Goal: Task Accomplishment & Management: Complete application form

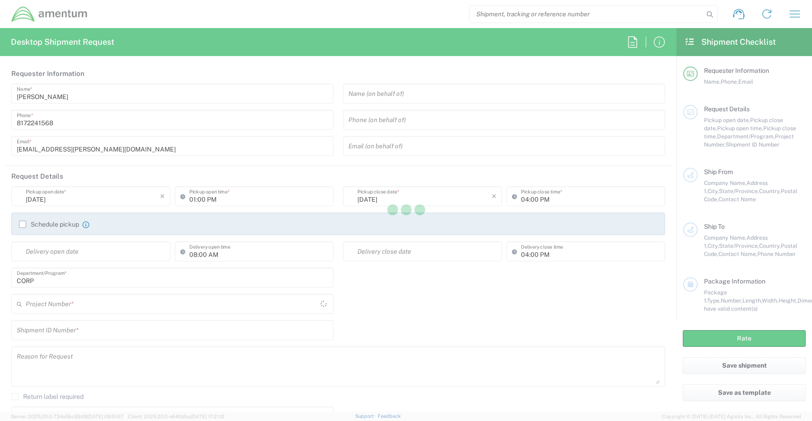
type input "[GEOGRAPHIC_DATA]"
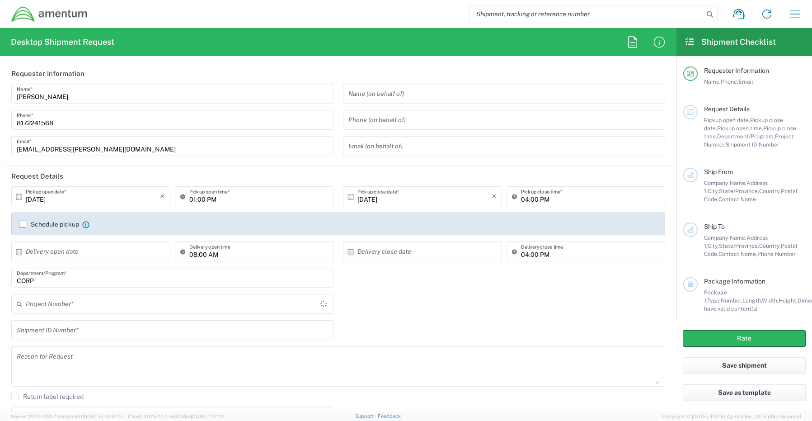
type input "CORP"
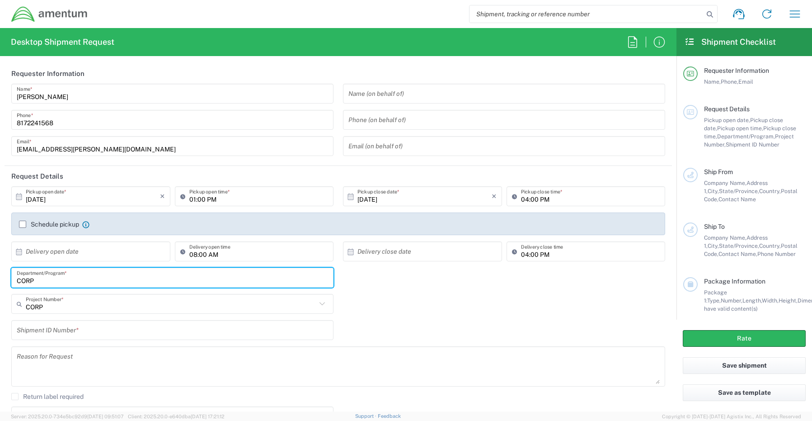
drag, startPoint x: 55, startPoint y: 281, endPoint x: 1, endPoint y: 281, distance: 53.8
click at [2, 281] on form "Requester Information Senecia Morgan Name * 8172241568 Phone * senecia.morgan@a…" at bounding box center [338, 237] width 676 height 348
paste input "Gregory Preece"
type input "Gregory Preece"
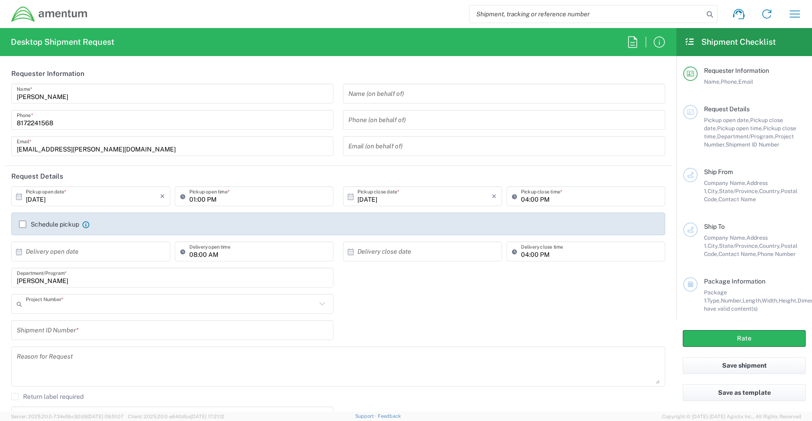
click at [70, 308] on input "text" at bounding box center [171, 304] width 290 height 16
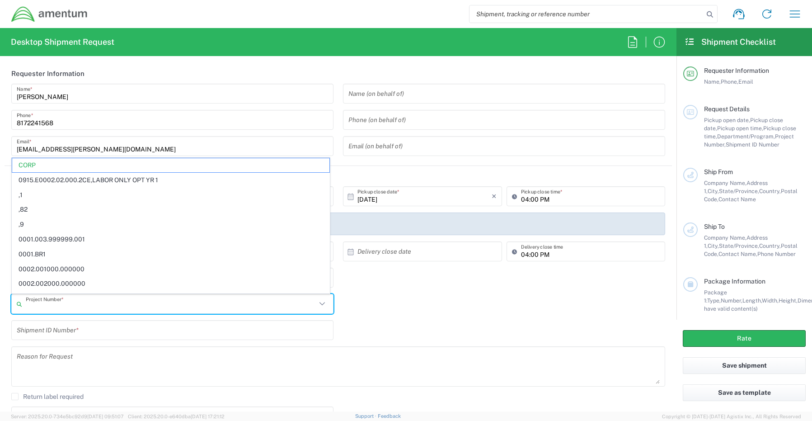
paste input "ADMN.100123.6DSEX"
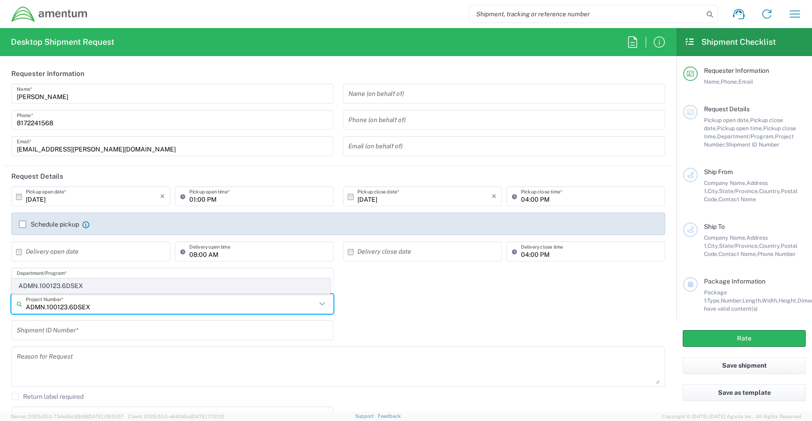
type input "ADMN.100123.6DSEX"
click at [66, 285] on span "ADMN.100123.6DSEX" at bounding box center [170, 286] width 317 height 14
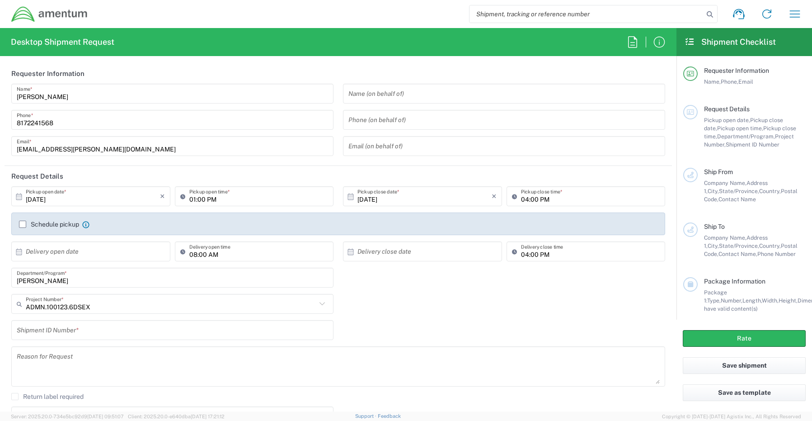
click at [56, 327] on input "text" at bounding box center [172, 330] width 311 height 16
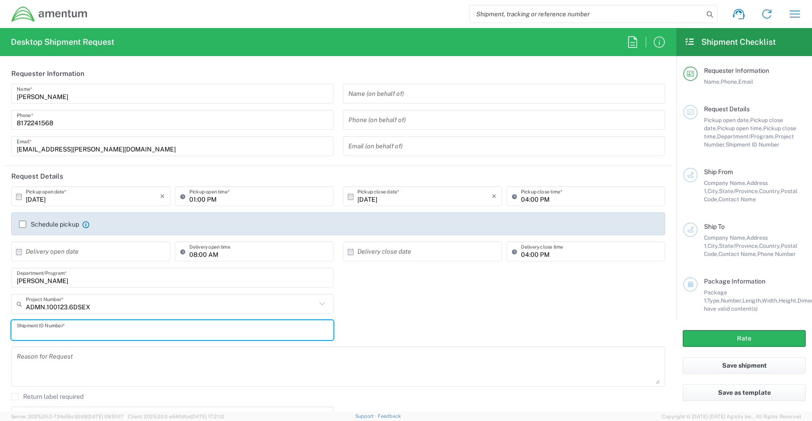
paste input "David Barron Per D.Mitchell"
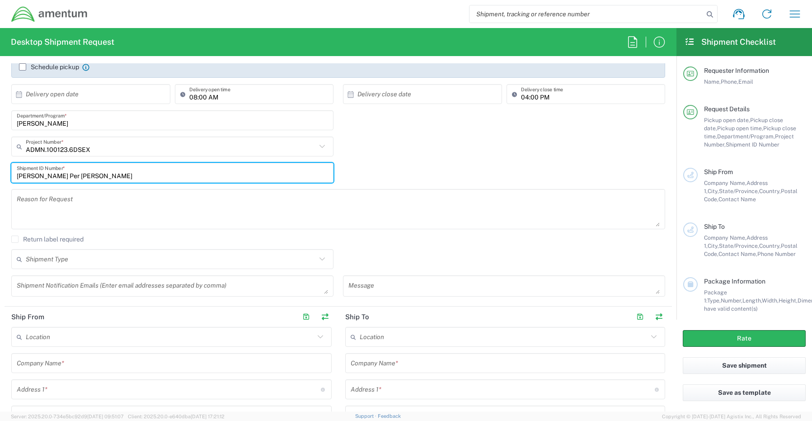
scroll to position [181, 0]
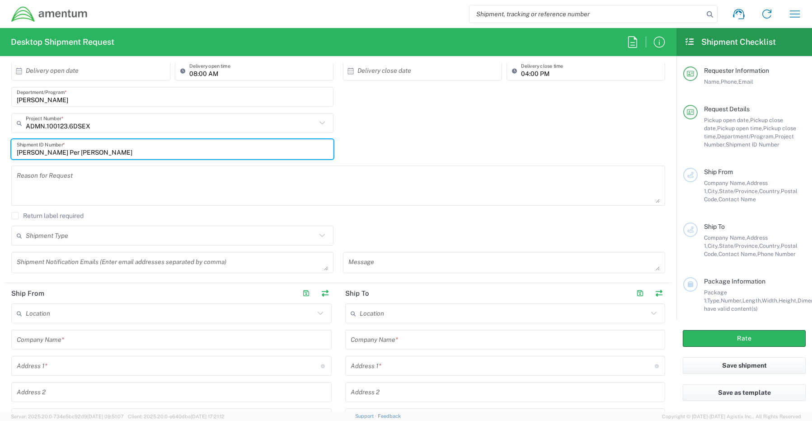
type input "David Barron Per D.Mitchell"
drag, startPoint x: 49, startPoint y: 263, endPoint x: 40, endPoint y: 263, distance: 9.5
click at [49, 263] on textarea at bounding box center [172, 262] width 311 height 16
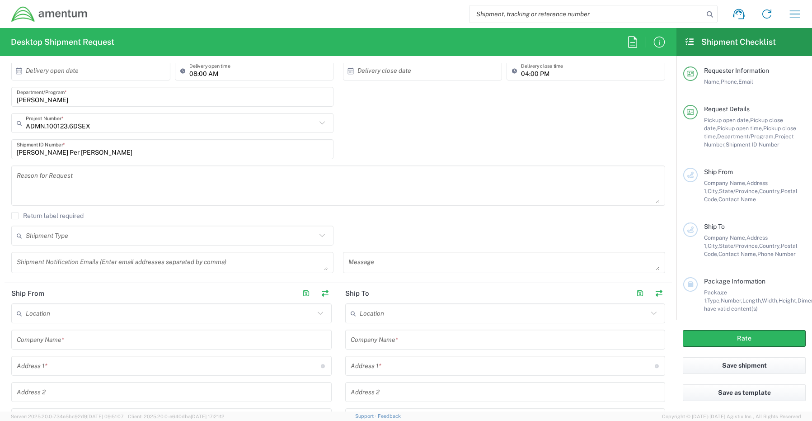
click at [30, 258] on textarea at bounding box center [172, 262] width 311 height 16
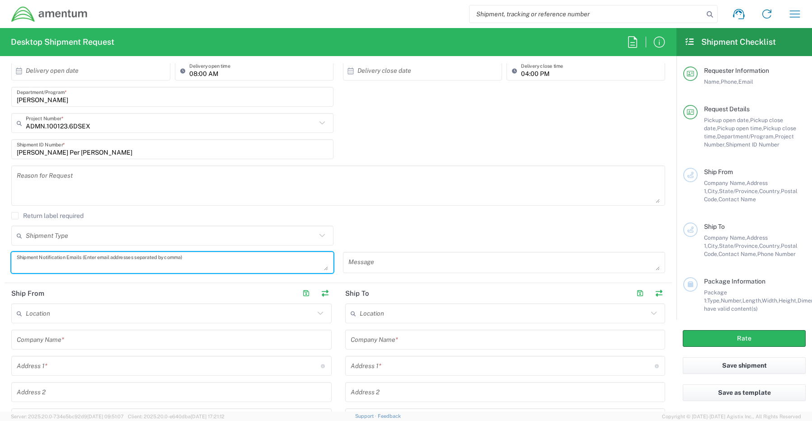
paste textarea "Gregory.Preece@amentum.com"
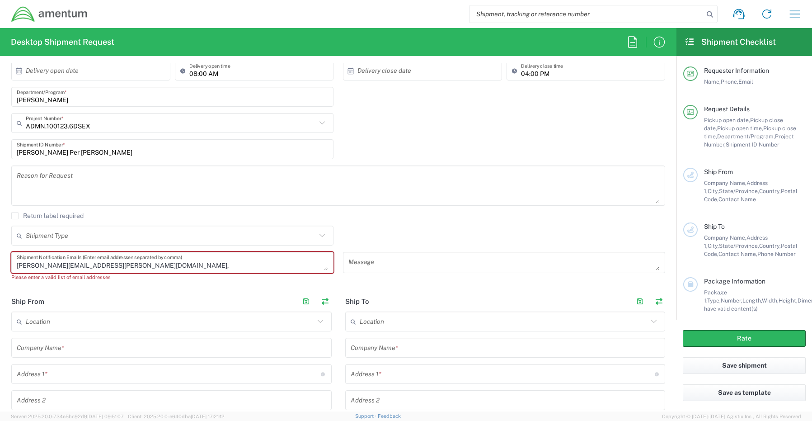
click at [140, 268] on textarea "Gregory.Preece@amentum.com," at bounding box center [172, 262] width 311 height 16
paste textarea "Malivahn.Low@amentum.com"
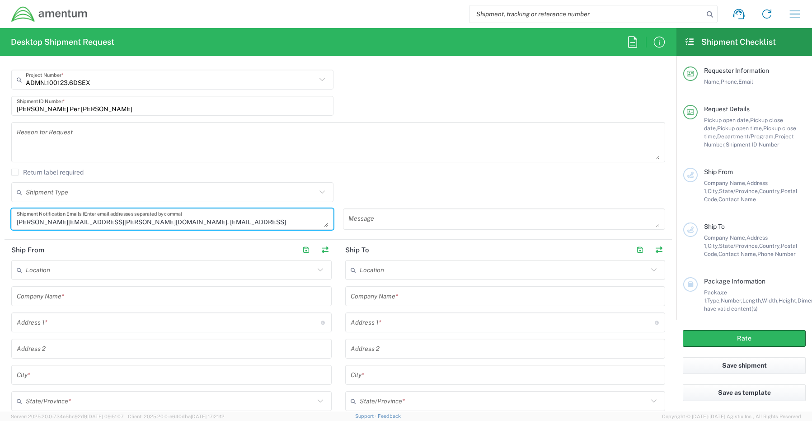
scroll to position [316, 0]
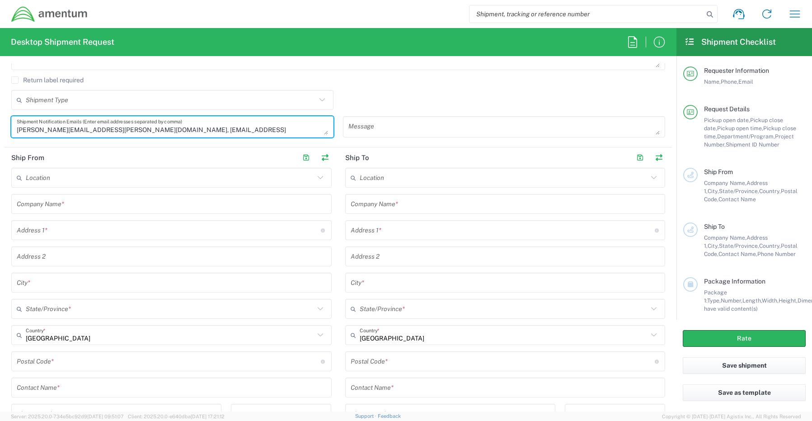
type textarea "Gregory.Preece@amentum.com, Malivahn.Low@amentum.com"
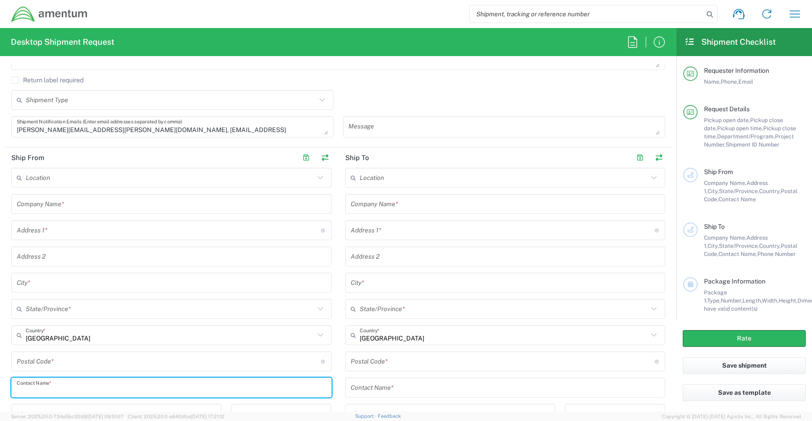
click at [40, 385] on input "text" at bounding box center [171, 387] width 309 height 16
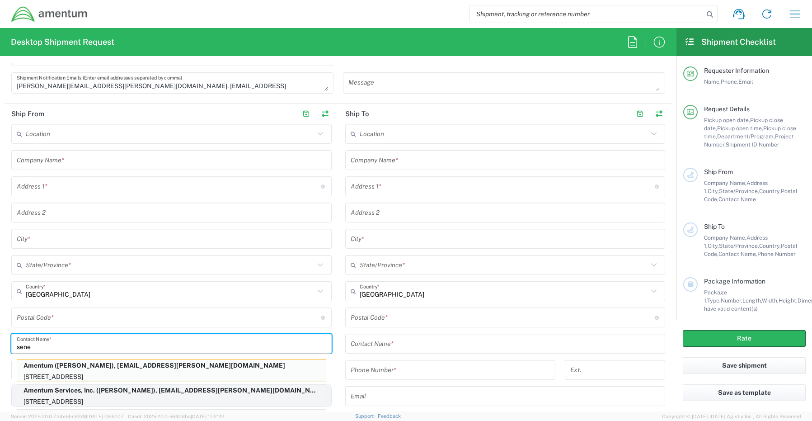
scroll to position [376, 0]
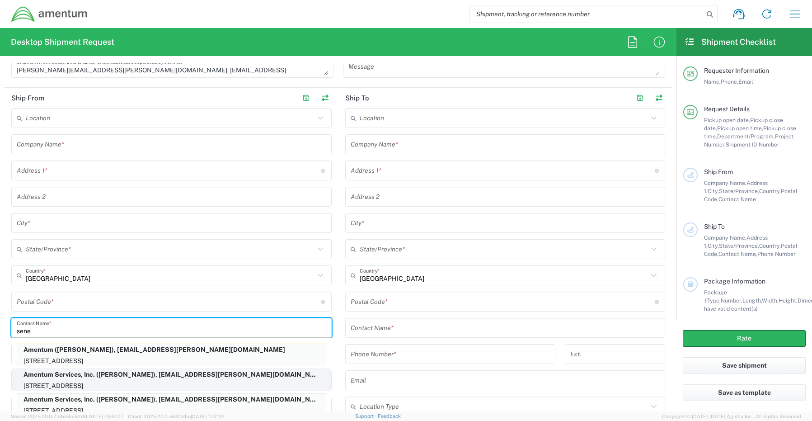
type input "sene"
click at [51, 382] on p "13500 Heritage Parkway, mail room, Fort Worth, TX, 76177, US" at bounding box center [171, 385] width 309 height 11
type input "Amentum Services, Inc."
type input "13500 Heritage Parkway"
type input "Fort Worth"
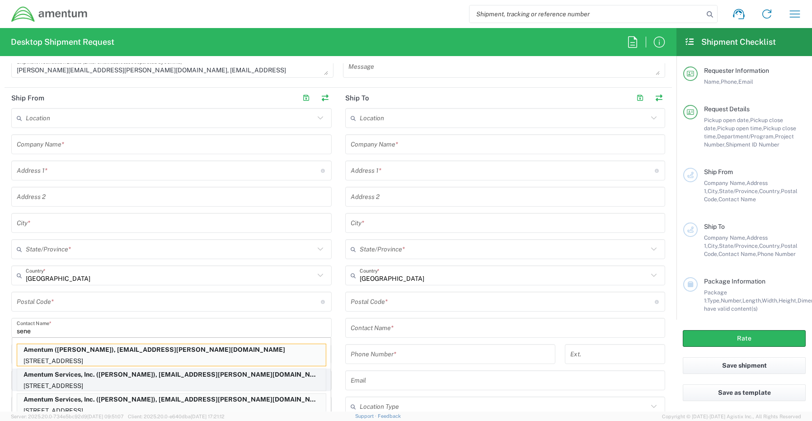
type input "Texas"
type input "76177"
type input "Senecia Morgan"
type input "817-224-1568"
type input "senecia.morgan@amentum.com"
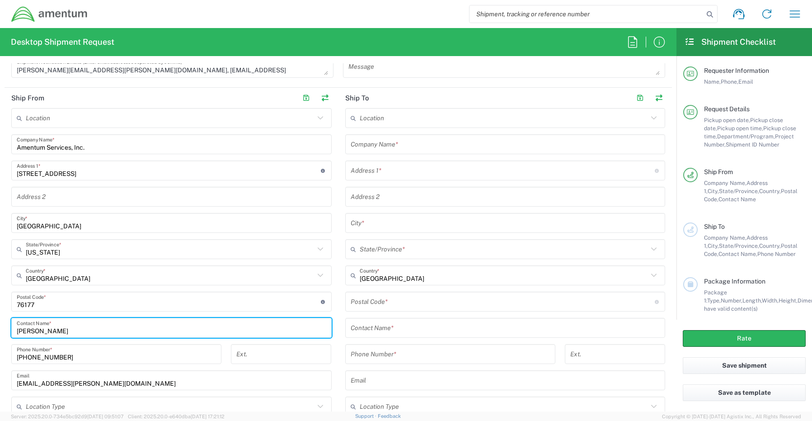
scroll to position [421, 0]
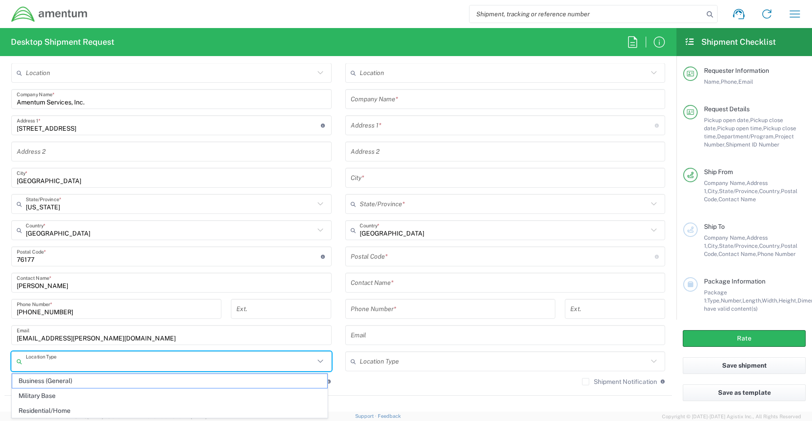
click at [37, 360] on input "text" at bounding box center [170, 361] width 289 height 16
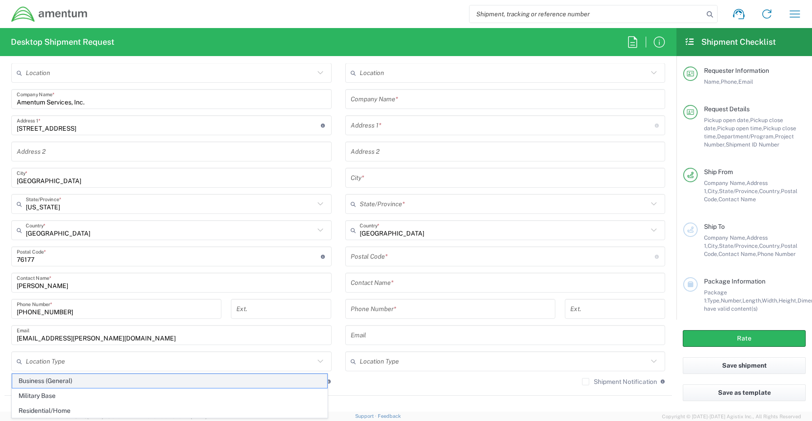
click at [36, 381] on span "Business (General)" at bounding box center [169, 381] width 315 height 14
type input "Business (General)"
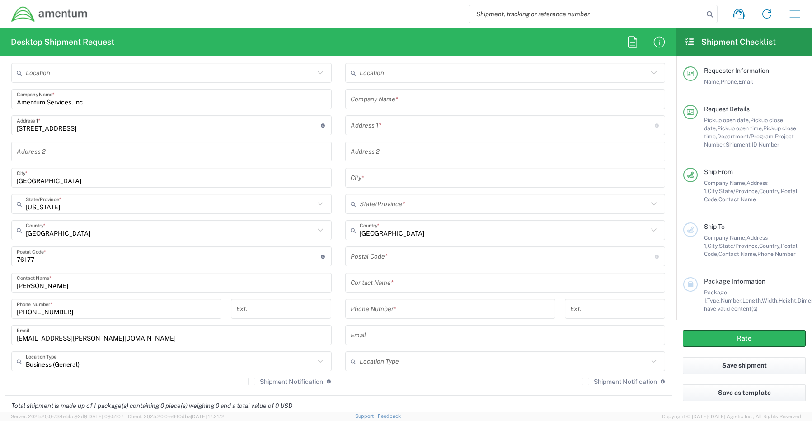
click at [248, 384] on label "Shipment Notification" at bounding box center [285, 381] width 75 height 7
click at [252, 381] on input "Shipment Notification" at bounding box center [252, 381] width 0 height 0
click at [375, 100] on input "text" at bounding box center [505, 99] width 309 height 16
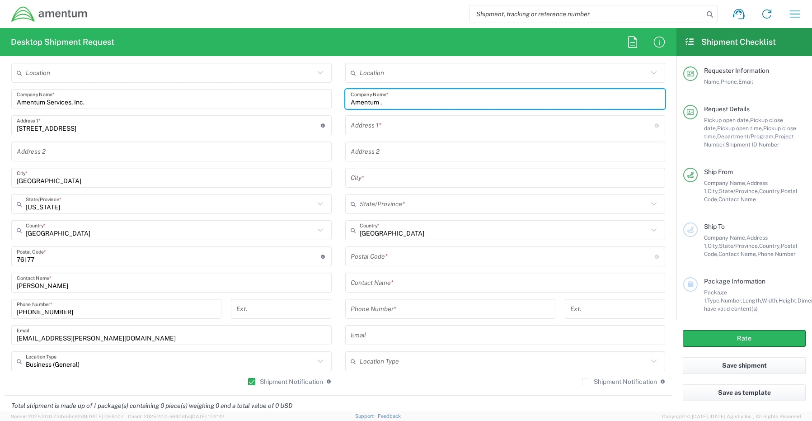
paste input "Malivahn.Low@amentum.com"
click at [482, 102] on input "Amentum . Malivahn.Low@amentum.com" at bounding box center [505, 99] width 309 height 16
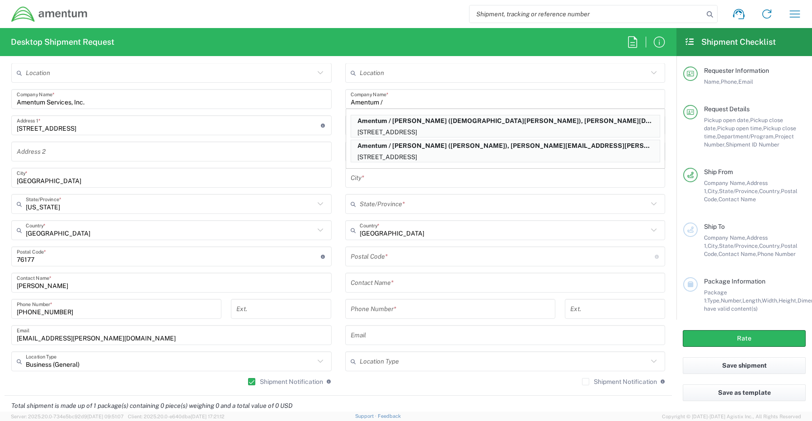
click at [402, 103] on input "Amentum /" at bounding box center [505, 99] width 309 height 16
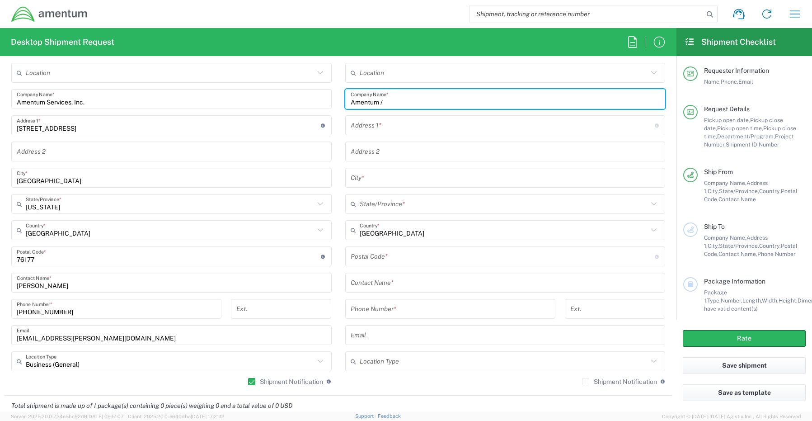
paste input "David Barron"
type input "Amentum / David Barron"
click at [385, 282] on input "text" at bounding box center [505, 283] width 309 height 16
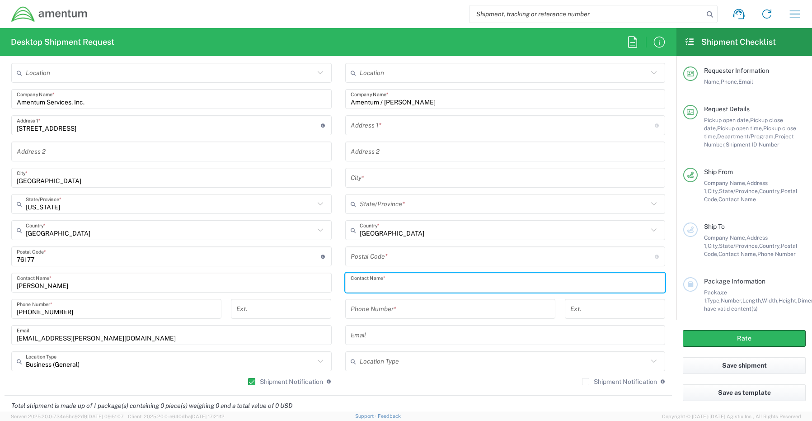
paste input "David Barron"
type input "David Barron"
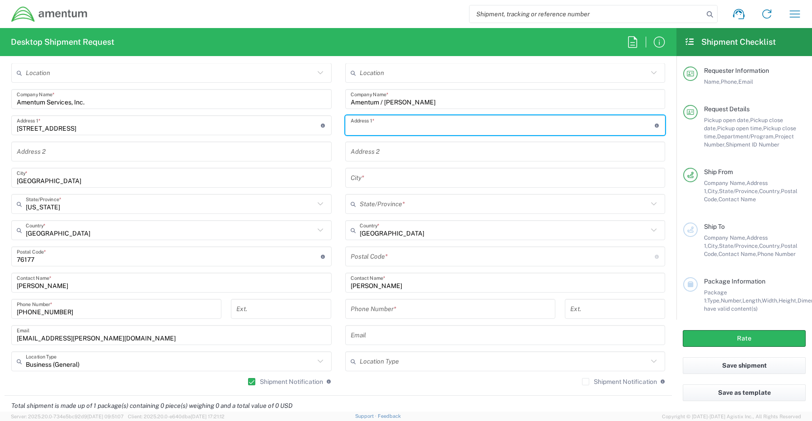
click at [354, 127] on input "text" at bounding box center [503, 125] width 304 height 16
paste input "11462 Chalk Farm Rd"
type input "11462 Chalk Farm Rd"
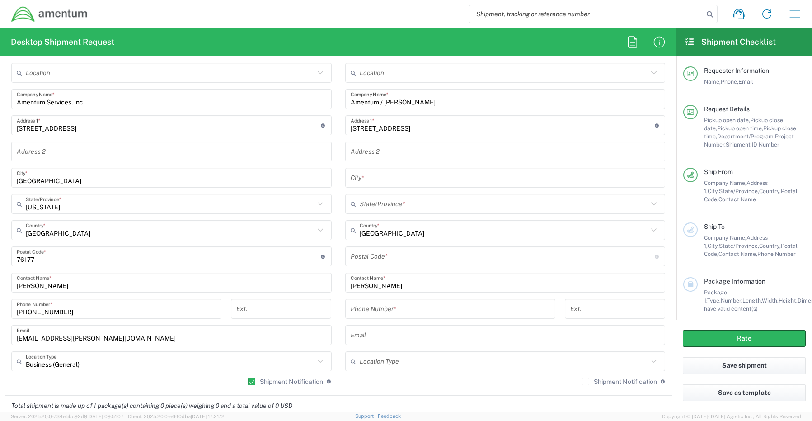
click at [358, 180] on input "text" at bounding box center [505, 178] width 309 height 16
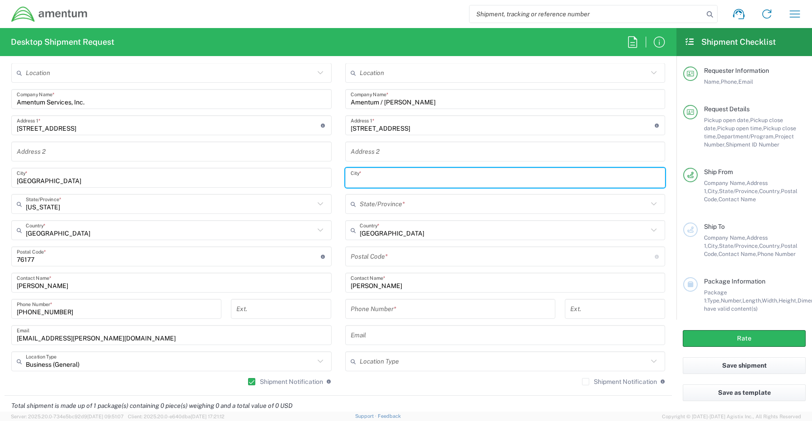
paste input "Spring Hill,"
type input "Spring Hill"
click at [369, 206] on input "text" at bounding box center [504, 204] width 289 height 16
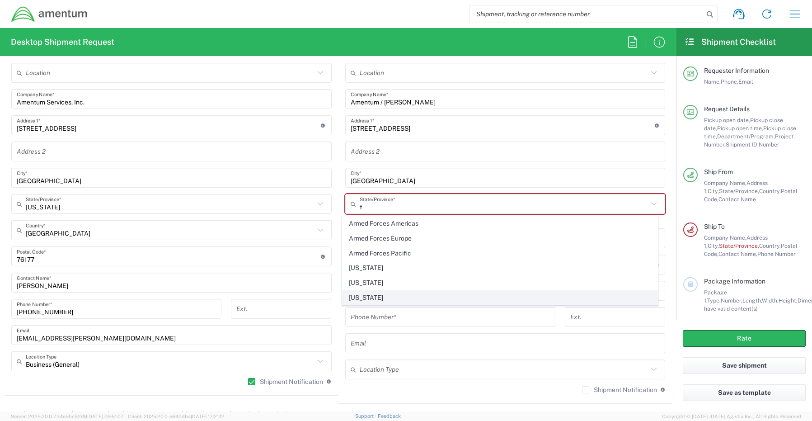
click at [366, 298] on span "Florida" at bounding box center [499, 297] width 315 height 14
type input "Florida"
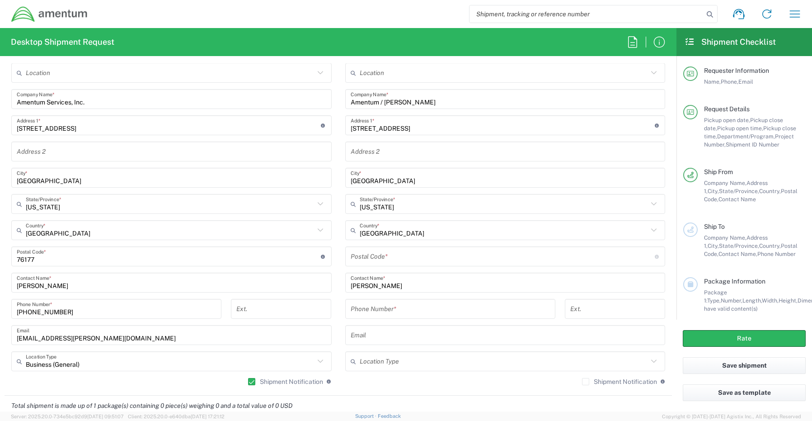
drag, startPoint x: 348, startPoint y: 260, endPoint x: 356, endPoint y: 260, distance: 7.7
click at [354, 261] on input "undefined" at bounding box center [503, 256] width 304 height 16
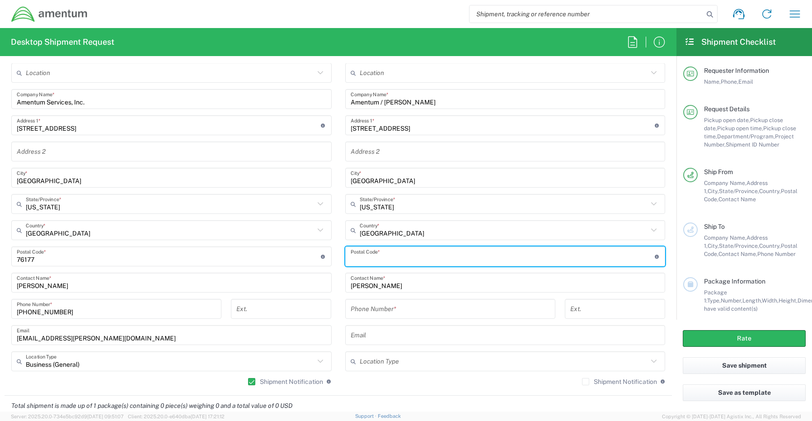
paste input "34609"
type input "34609"
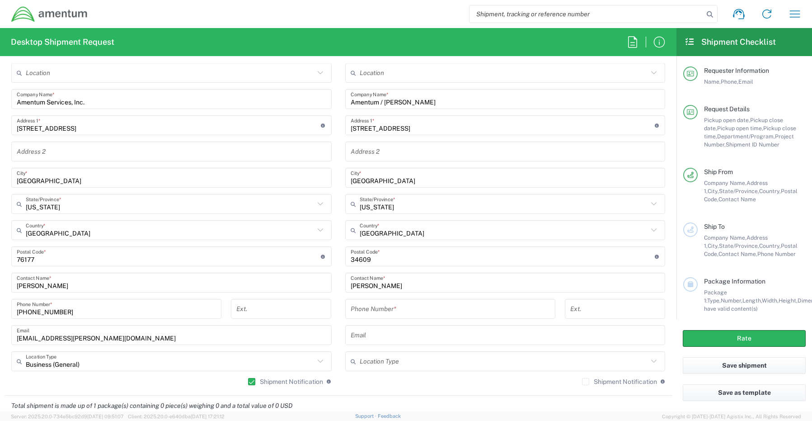
click at [360, 312] on input "tel" at bounding box center [450, 309] width 199 height 16
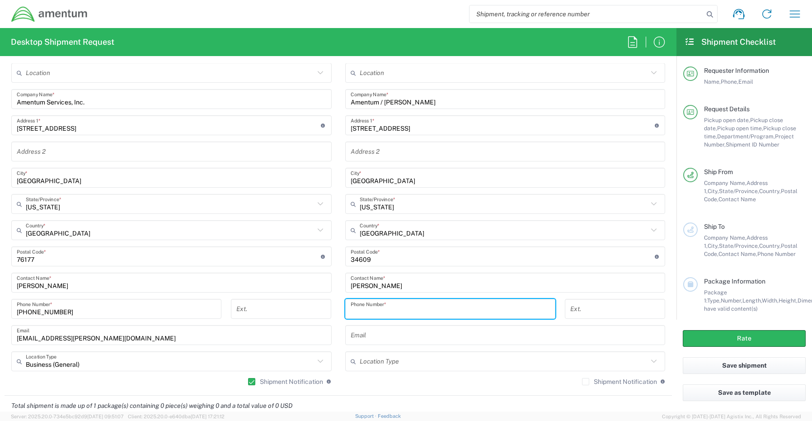
paste input "540-429-9859"
type input "540-429-9859"
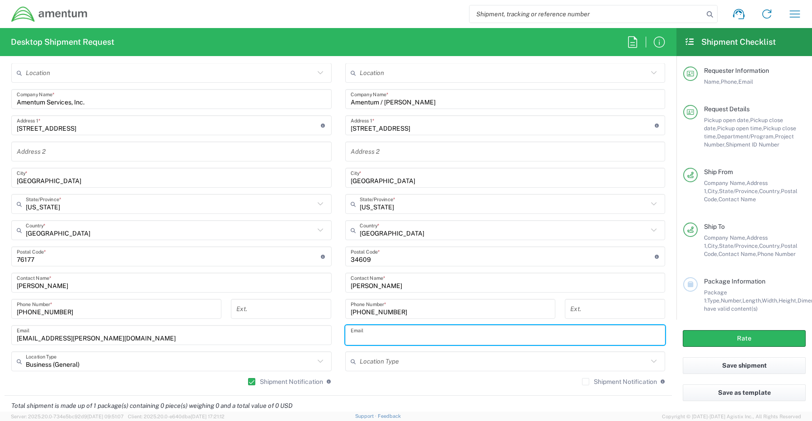
click at [379, 339] on input "text" at bounding box center [505, 335] width 309 height 16
paste input "David.Barron@amentum.com"
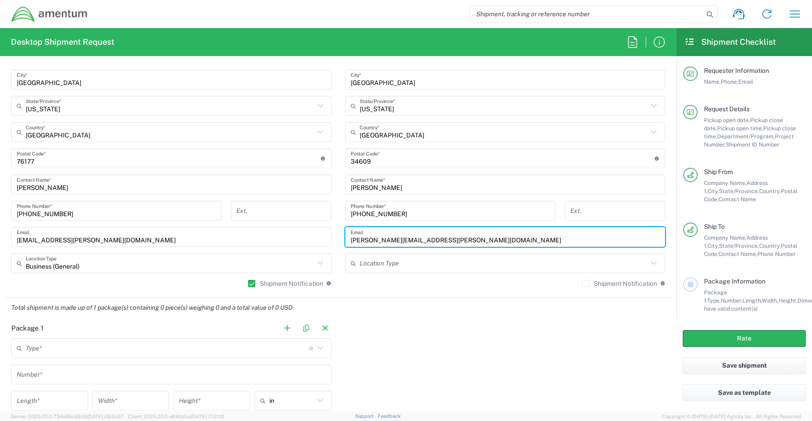
scroll to position [557, 0]
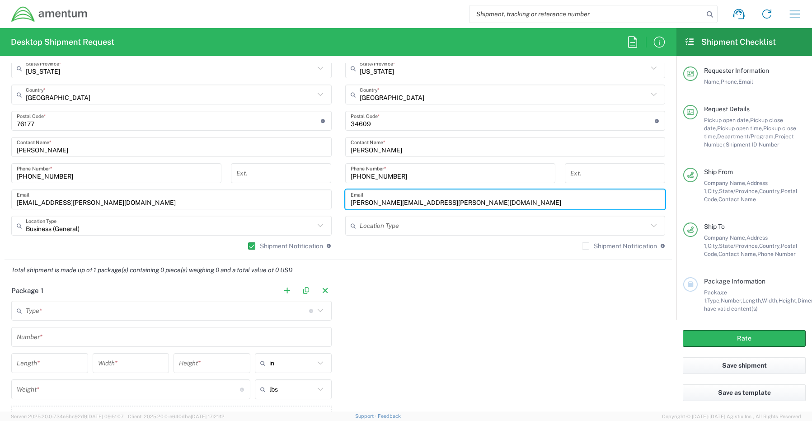
type input "David.Barron@amentum.com"
click at [582, 249] on label "Shipment Notification" at bounding box center [619, 245] width 75 height 7
click at [585, 246] on input "Shipment Notification" at bounding box center [585, 246] width 0 height 0
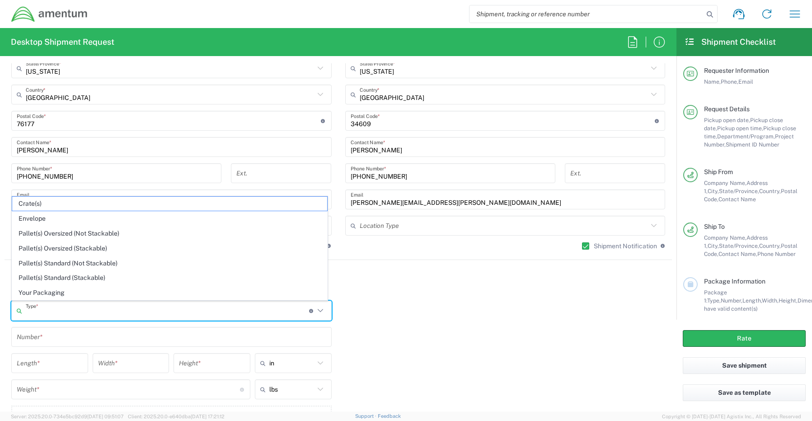
click at [95, 313] on input "text" at bounding box center [167, 311] width 283 height 16
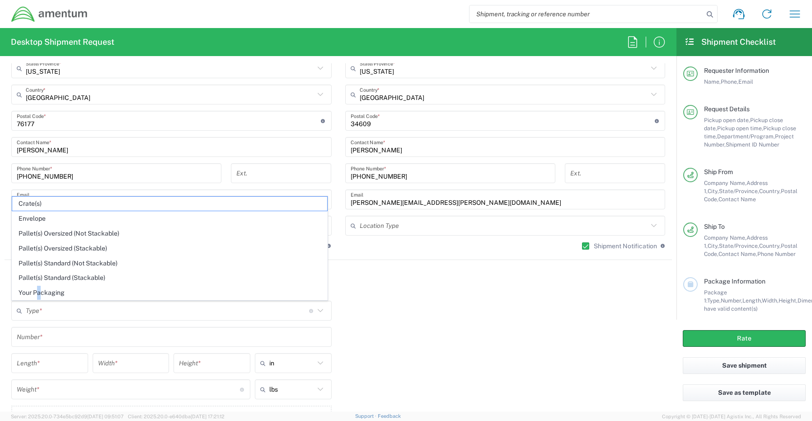
click at [39, 294] on span "Your Packaging" at bounding box center [169, 293] width 315 height 14
type input "Your Packaging"
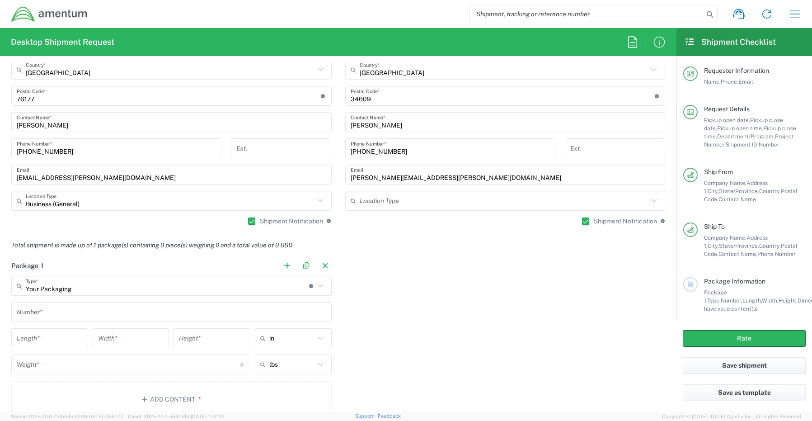
scroll to position [602, 0]
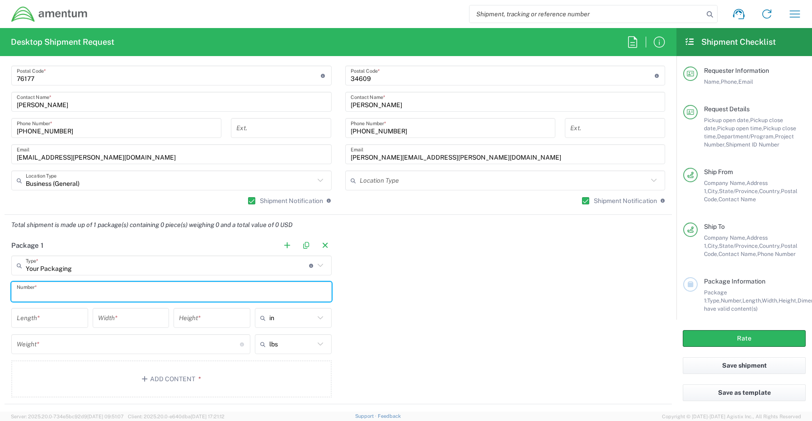
click at [41, 289] on input "text" at bounding box center [171, 292] width 309 height 16
type input "1"
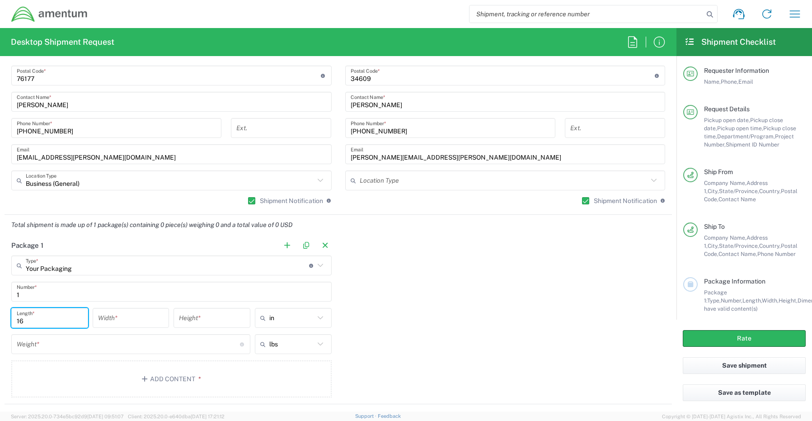
type input "16"
type input "14"
type input "3"
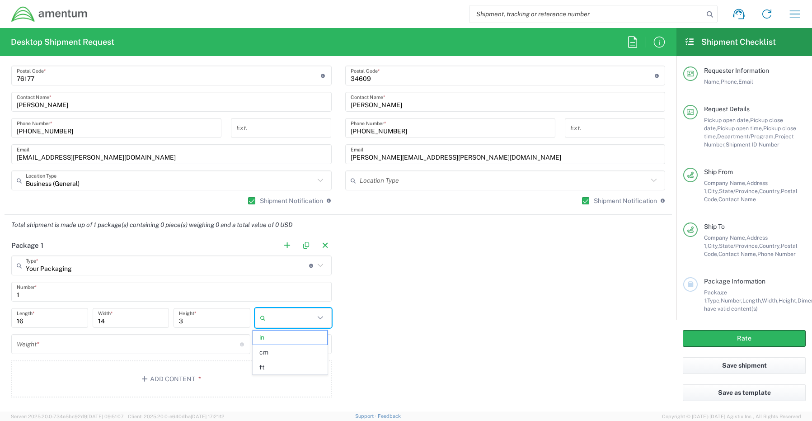
type input "in"
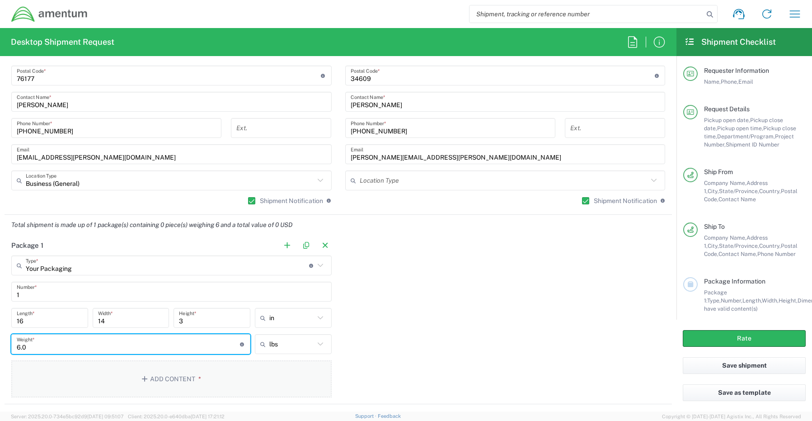
type input "6.0"
click at [159, 382] on button "Add Content *" at bounding box center [171, 378] width 320 height 37
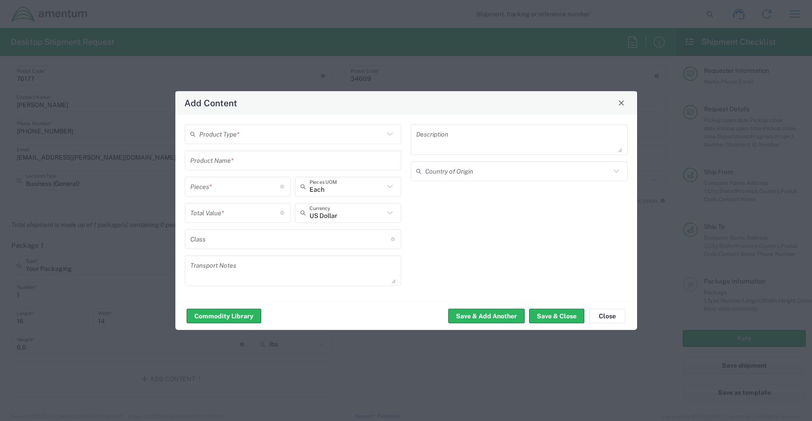
click at [242, 133] on input "text" at bounding box center [291, 134] width 185 height 16
click at [238, 170] on span "General Commodity" at bounding box center [293, 168] width 215 height 14
type input "General Commodity"
click at [228, 160] on input "text" at bounding box center [293, 160] width 206 height 16
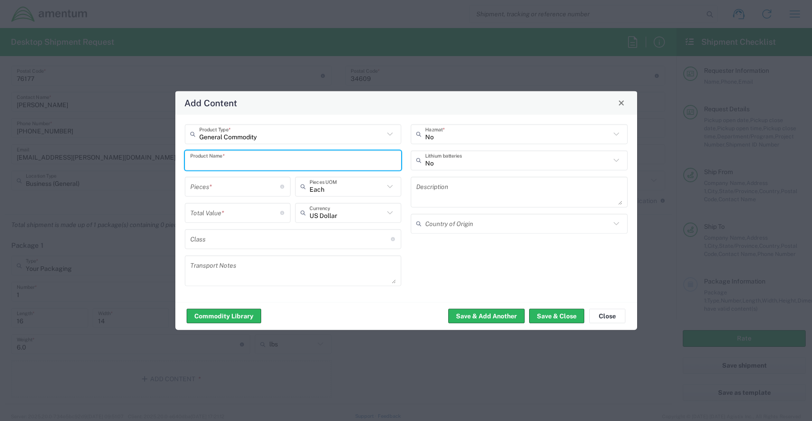
paste input "Laptop/loaner: LOAN-CORP022545/SN: J24MQ34"
type input "Laptop/loaner: LOAN-CORP022545/SN: J24MQ34"
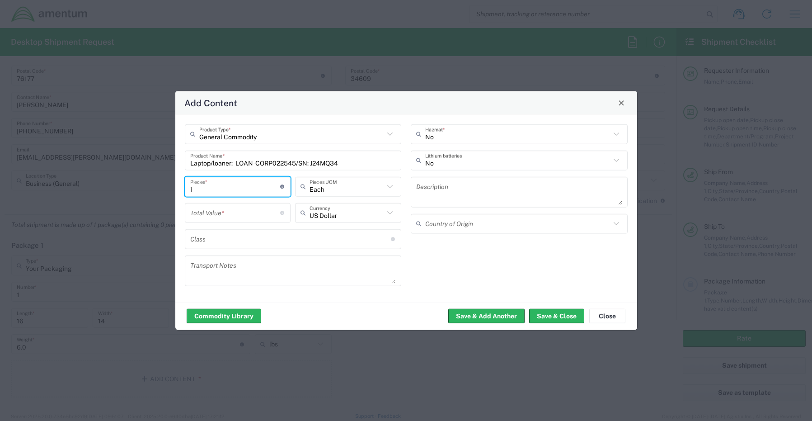
type input "1"
type input "Each"
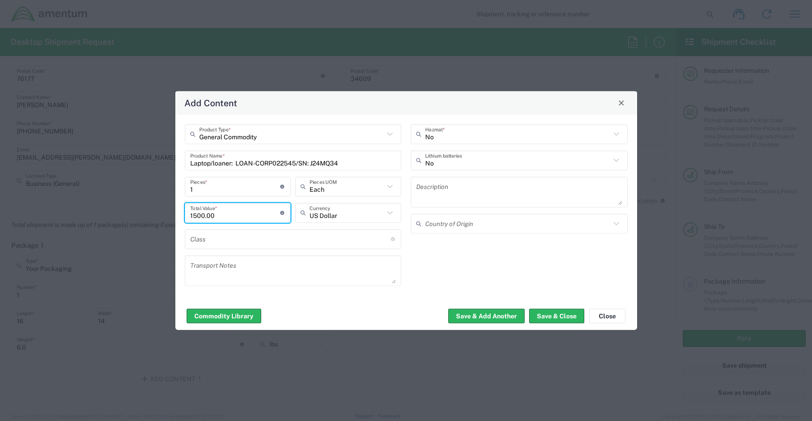
type input "1500.00"
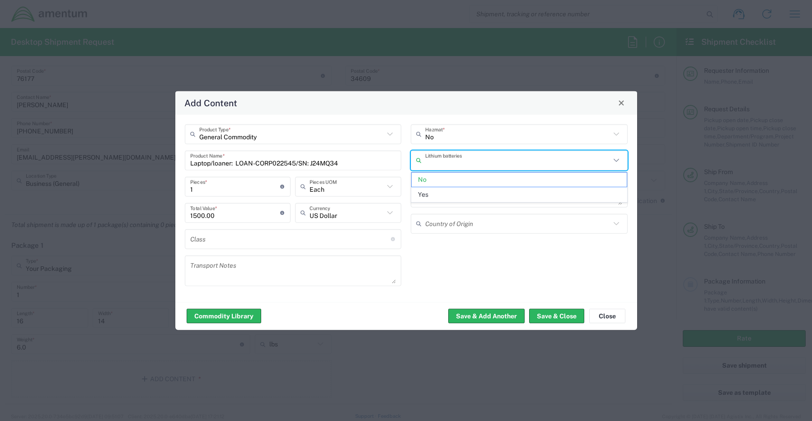
click at [427, 161] on input "text" at bounding box center [517, 160] width 185 height 16
drag, startPoint x: 436, startPoint y: 194, endPoint x: 427, endPoint y: 199, distance: 9.9
click at [435, 193] on span "Yes" at bounding box center [519, 194] width 215 height 14
type input "Yes"
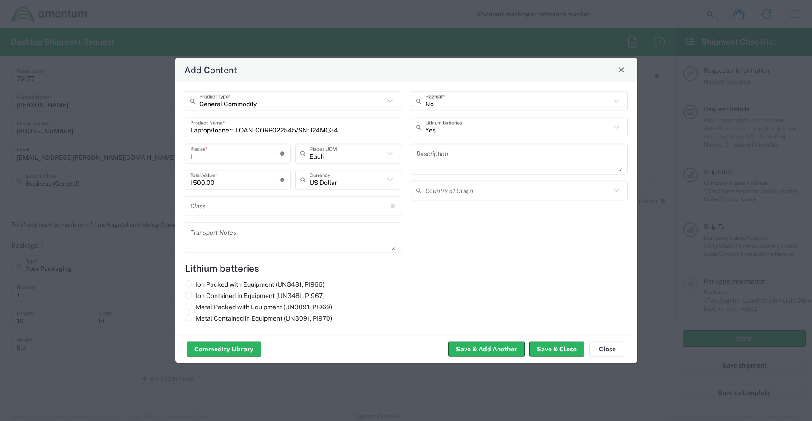
click at [188, 295] on span at bounding box center [188, 294] width 7 height 7
click at [196, 295] on input "Ion Contained in Equipment (UN3481, PI967)" at bounding box center [199, 294] width 6 height 6
radio input "true"
click at [546, 348] on button "Save & Close" at bounding box center [556, 349] width 55 height 14
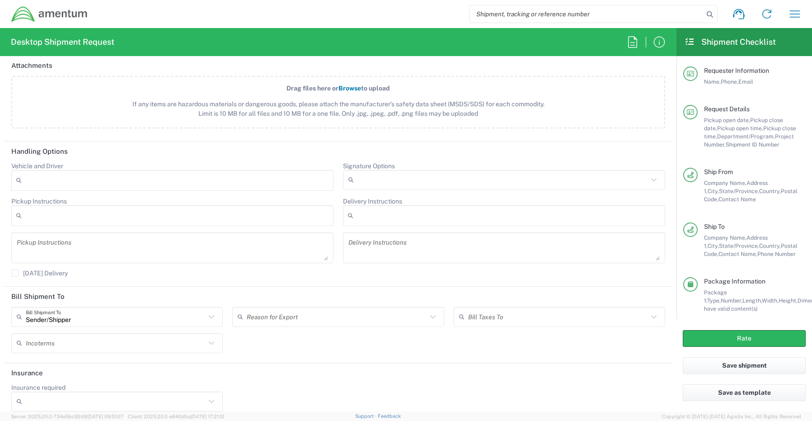
scroll to position [1053, 0]
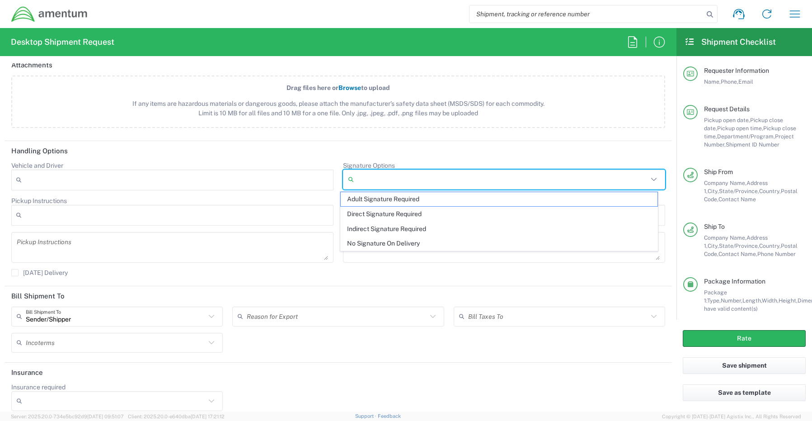
click at [361, 183] on input "Signature Options" at bounding box center [502, 179] width 290 height 14
click at [371, 200] on span "Adult Signature Required" at bounding box center [499, 199] width 317 height 14
type input "Adult Signature Required"
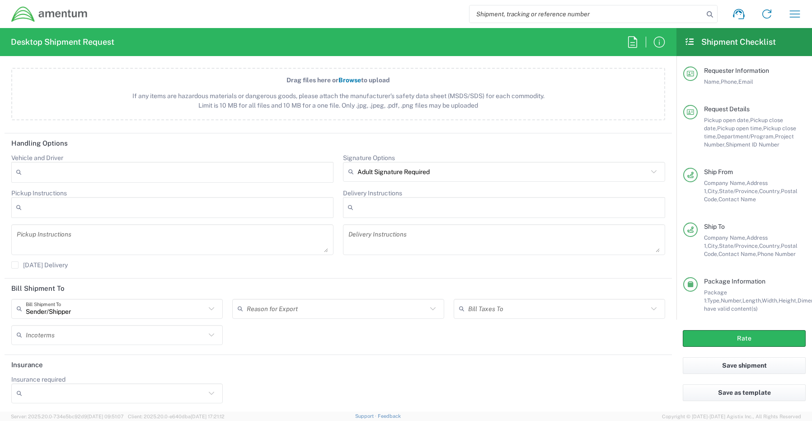
scroll to position [1063, 0]
click at [34, 393] on input "Insurance required" at bounding box center [116, 391] width 180 height 14
click at [39, 374] on span "Yes" at bounding box center [115, 373] width 207 height 14
type input "Yes"
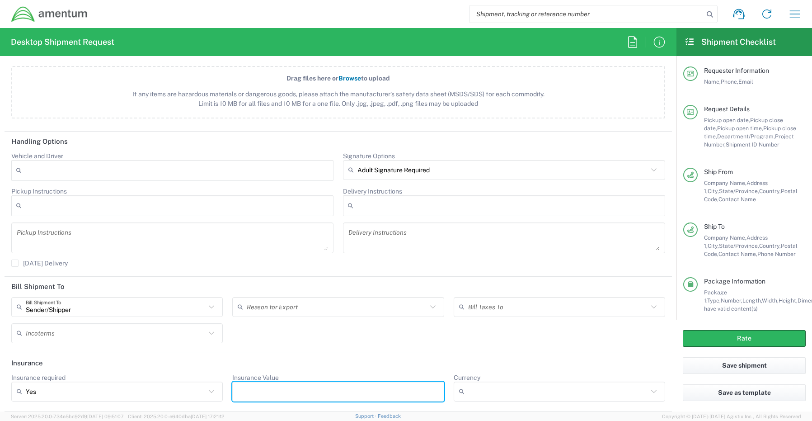
click at [250, 387] on input "Insurance Value" at bounding box center [338, 391] width 201 height 14
type input "1500.00"
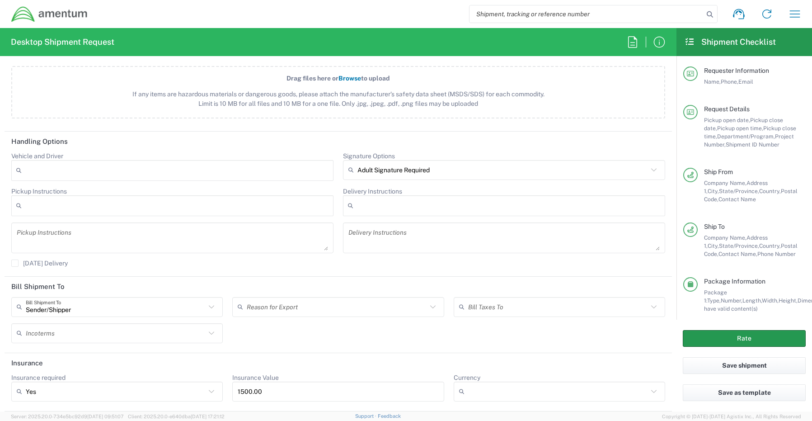
click at [708, 341] on button "Rate" at bounding box center [744, 338] width 123 height 17
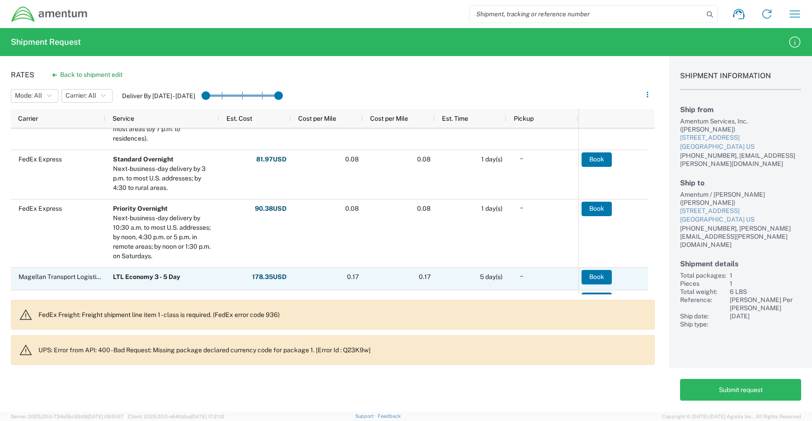
scroll to position [136, 0]
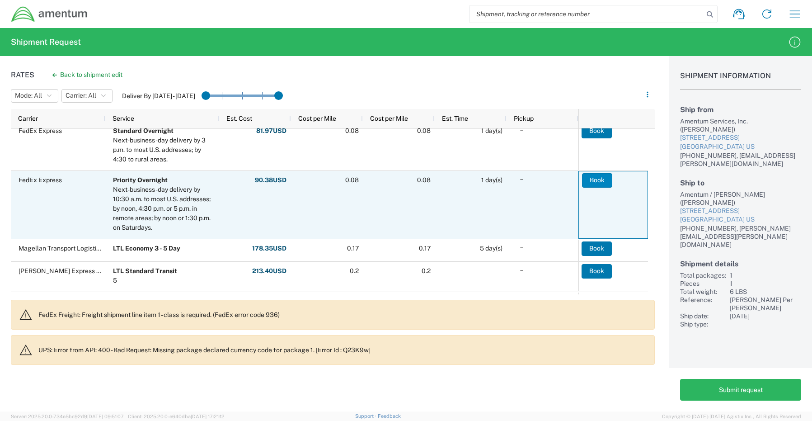
click at [595, 180] on button "Book" at bounding box center [597, 180] width 30 height 14
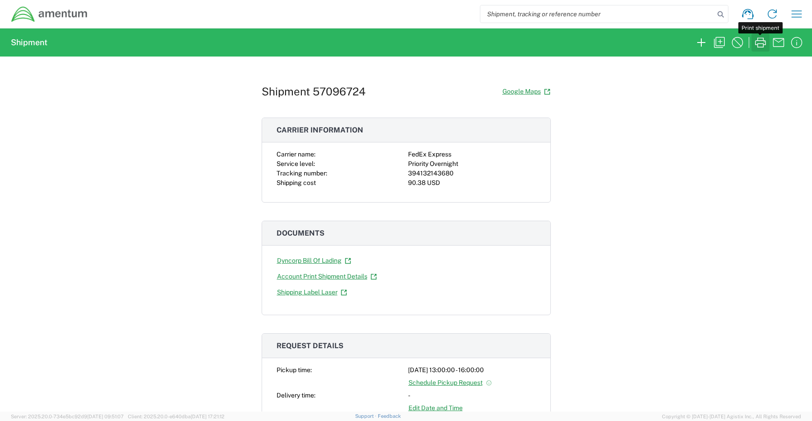
click at [763, 43] on icon "button" at bounding box center [760, 42] width 14 height 14
